Goal: Task Accomplishment & Management: Manage account settings

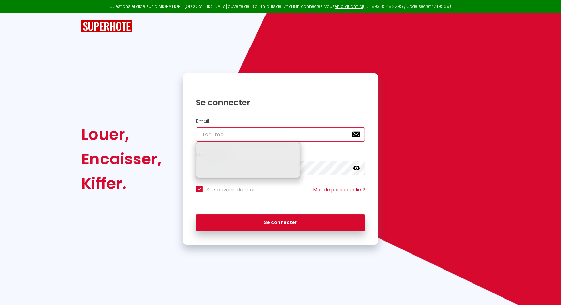
type input "[EMAIL_ADDRESS][DOMAIN_NAME]"
checkbox input "true"
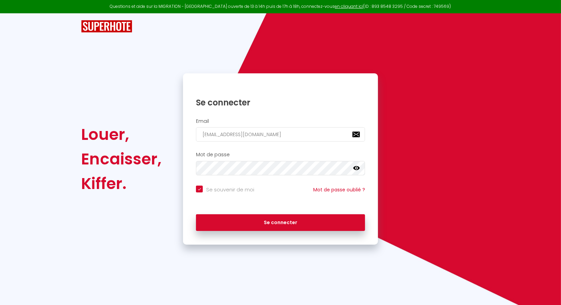
click at [267, 137] on input "[EMAIL_ADDRESS][DOMAIN_NAME]" at bounding box center [280, 134] width 169 height 14
type input "[EMAIL_ADDRESS][DOMAIN_NAME]"
checkbox input "true"
type input "[EMAIL_ADDRESS]."
checkbox input "true"
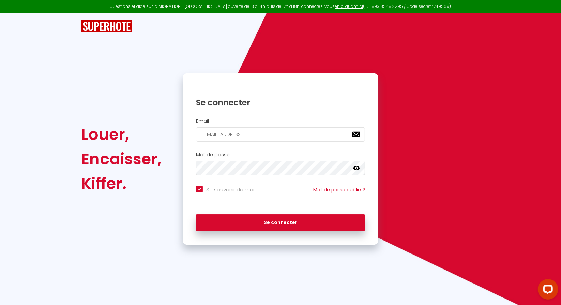
type input "[EMAIL_ADDRESS]"
checkbox input "true"
type input "pierre.saulnier@gmai"
checkbox input "true"
type input "pierre.saulnier@gma"
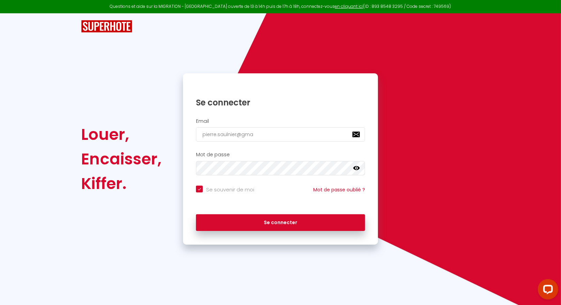
checkbox input "true"
type input "pierre.saulnier@gm"
checkbox input "true"
type input "pierre.saulnier@g"
checkbox input "true"
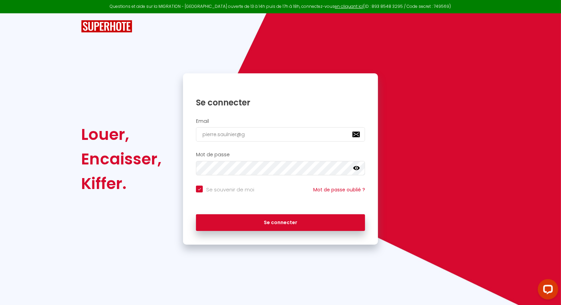
type input "pierre.saulnier@"
checkbox input "true"
type input "pierre.saulnier"
checkbox input "true"
type input "pierre.saulnie"
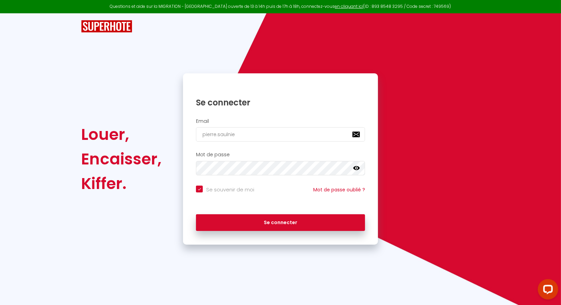
checkbox input "true"
type input "pierre.saulni"
checkbox input "true"
type input "pierre.sauln"
checkbox input "true"
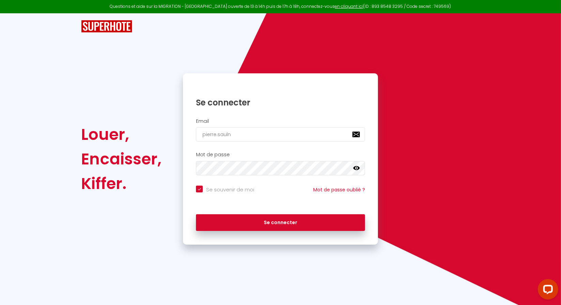
type input "pierre.saul"
checkbox input "true"
type input "pierre.sau"
checkbox input "true"
type input "[DOMAIN_NAME]"
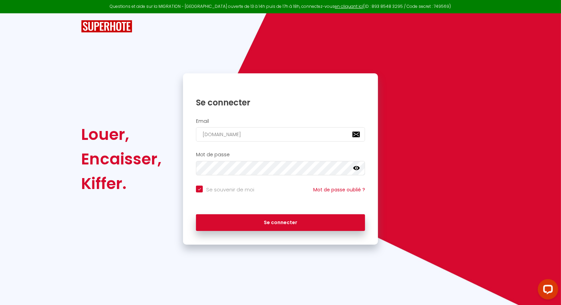
checkbox input "true"
type input "pierre.s"
checkbox input "true"
type input "pierre."
checkbox input "true"
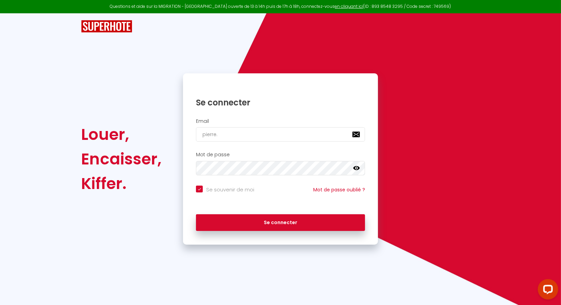
type input "pierre"
checkbox input "true"
type input "pierr"
checkbox input "true"
type input "pier"
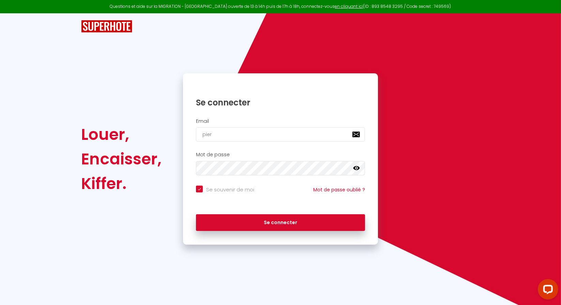
checkbox input "true"
type input "pie"
checkbox input "true"
type input "pi"
checkbox input "true"
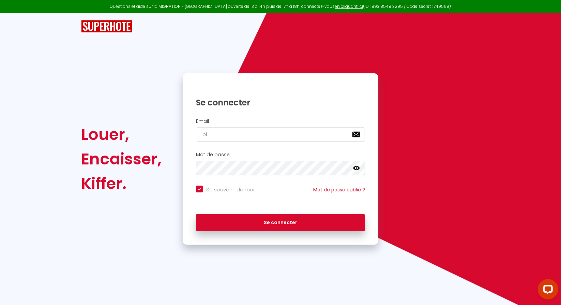
type input "p"
checkbox input "true"
